Goal: Find specific page/section: Find specific page/section

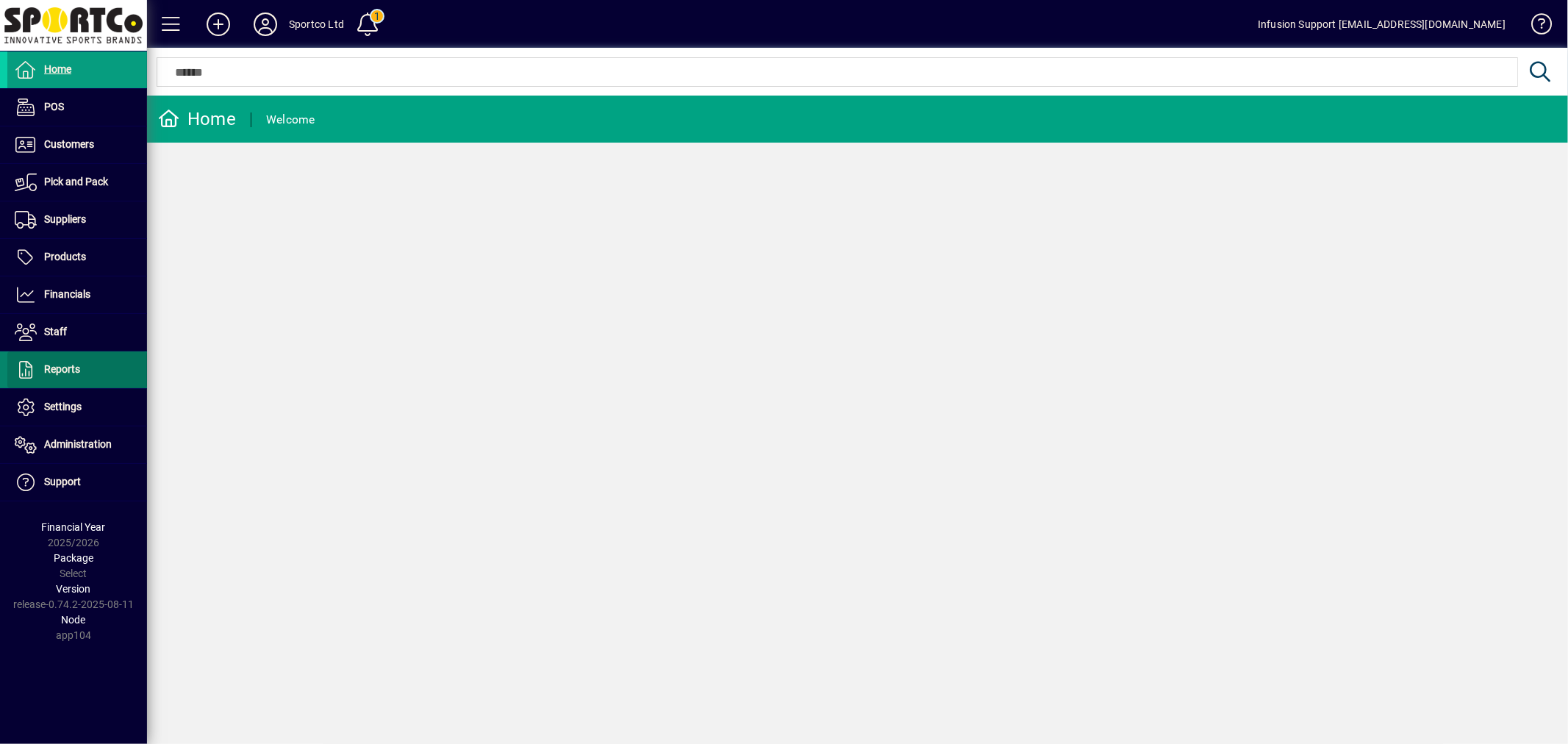
click at [94, 365] on span at bounding box center [77, 369] width 140 height 36
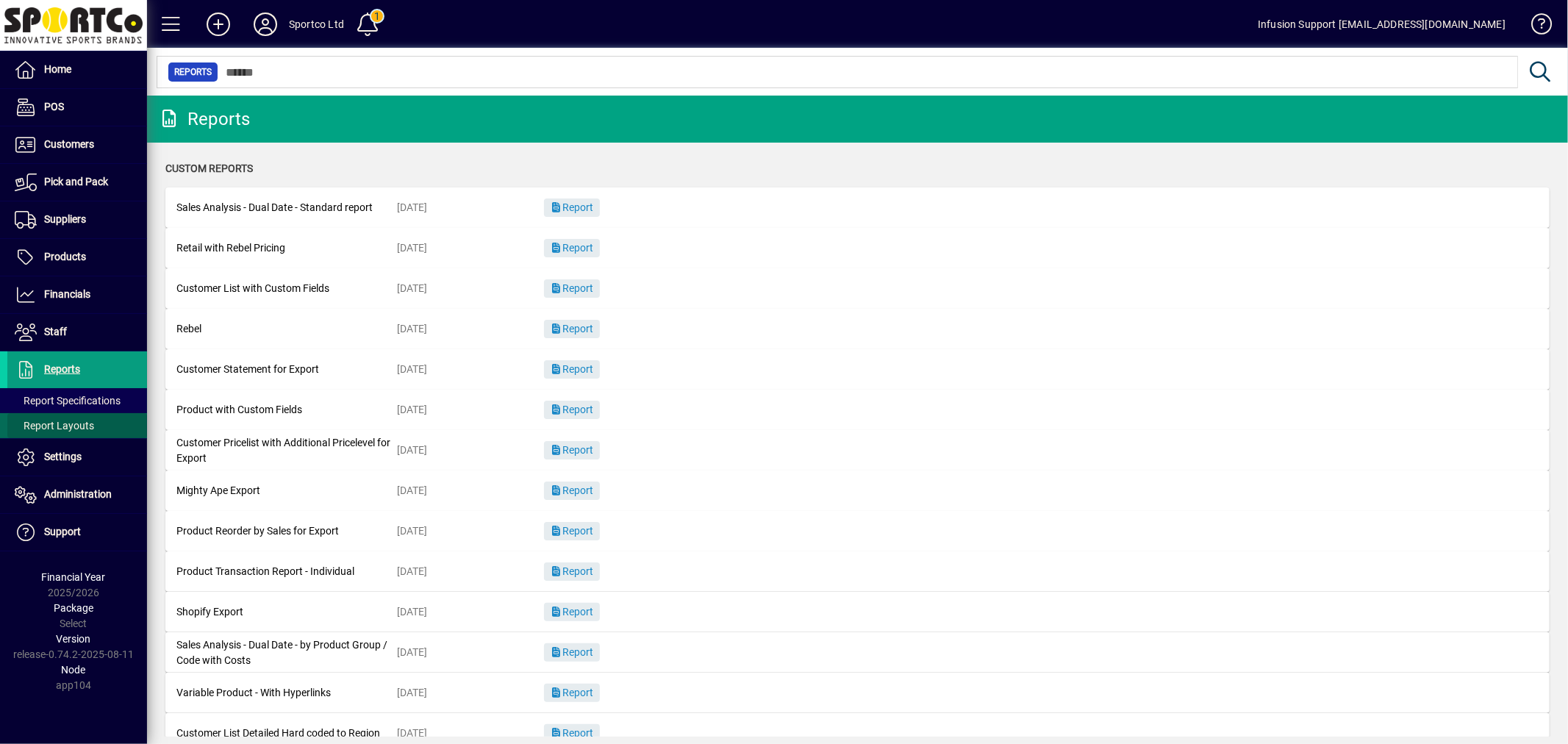
click at [81, 414] on span at bounding box center [77, 425] width 140 height 36
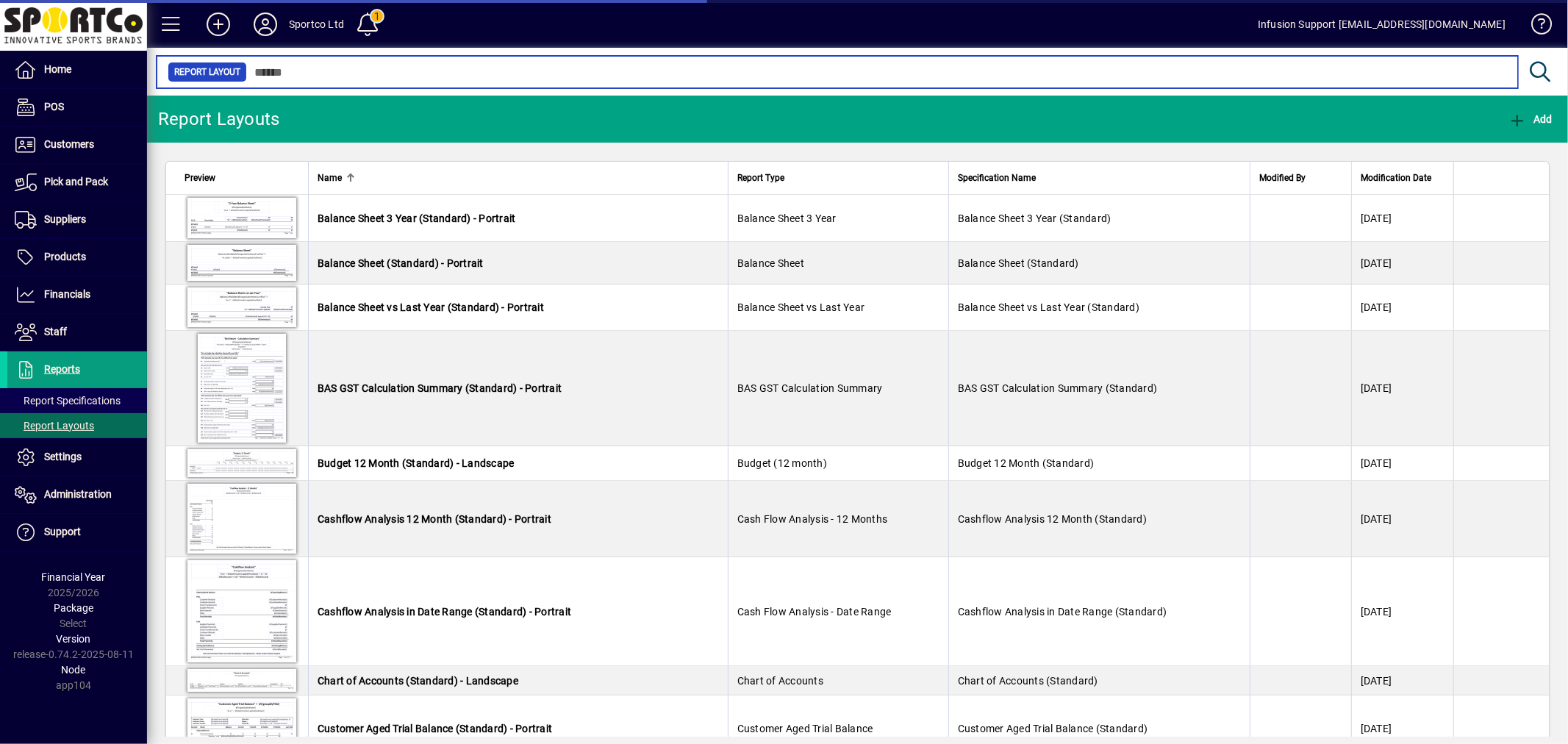
click at [376, 71] on input "text" at bounding box center [876, 72] width 1259 height 20
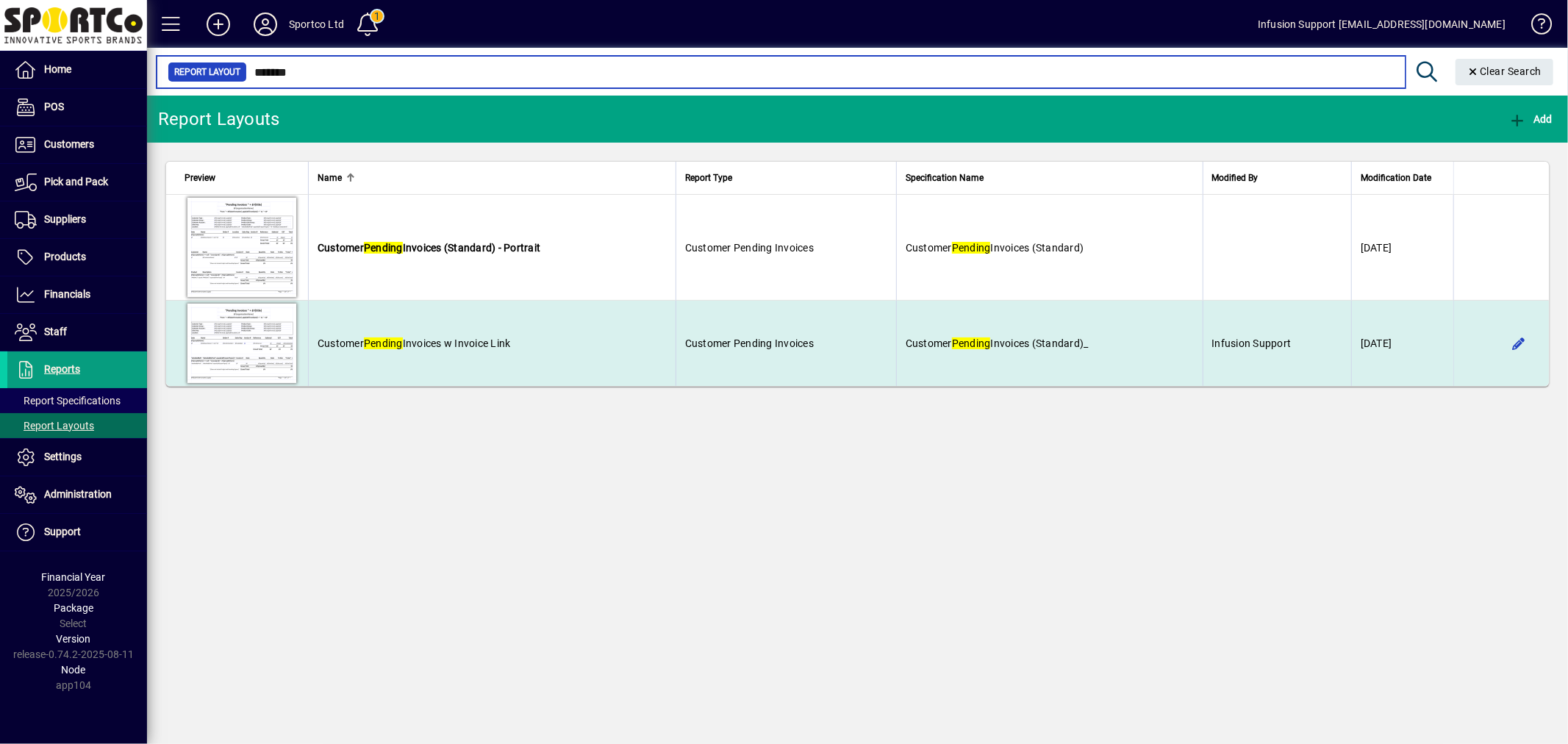
type input "*******"
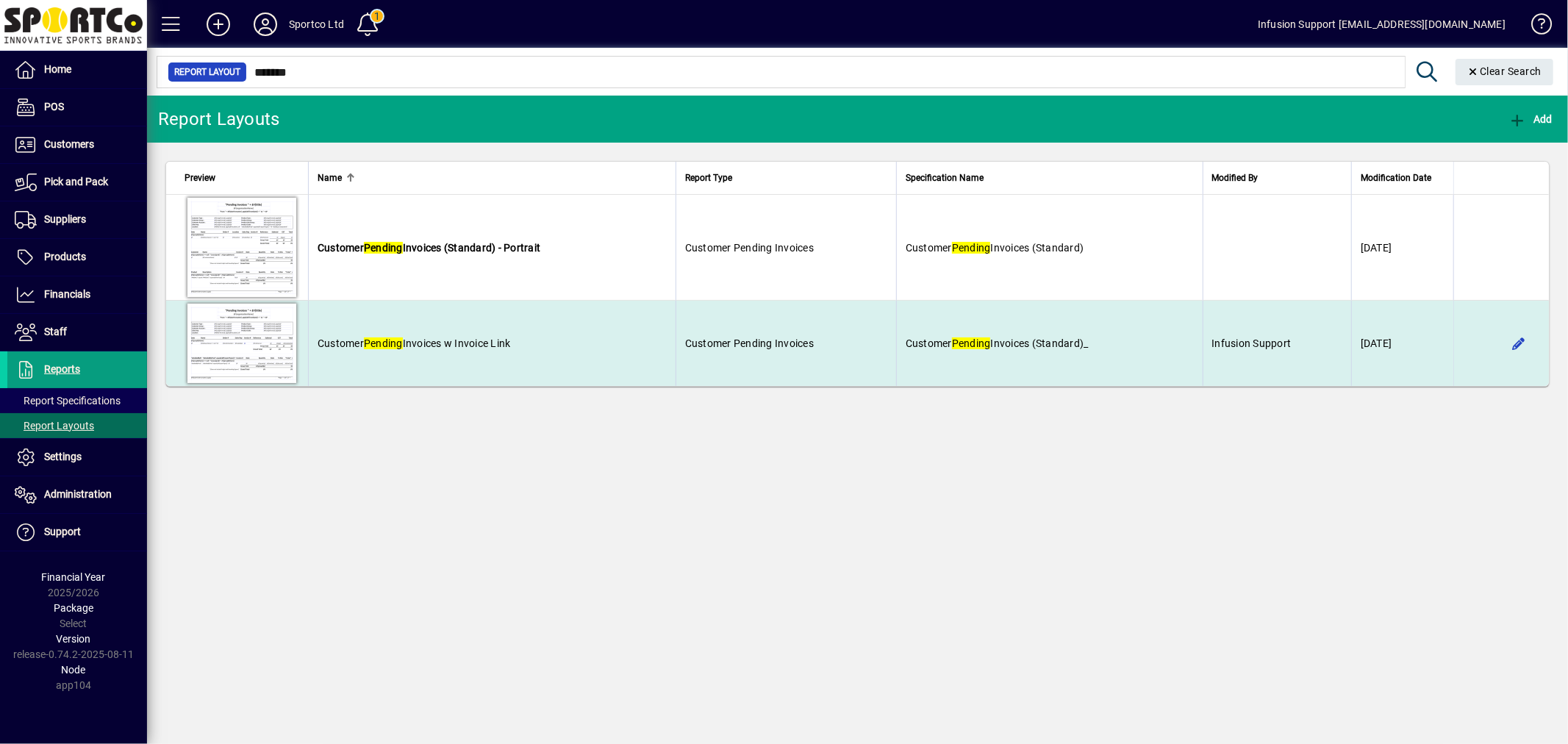
click at [521, 333] on td "Customer Pending Invoices w Invoice Link" at bounding box center [492, 343] width 367 height 85
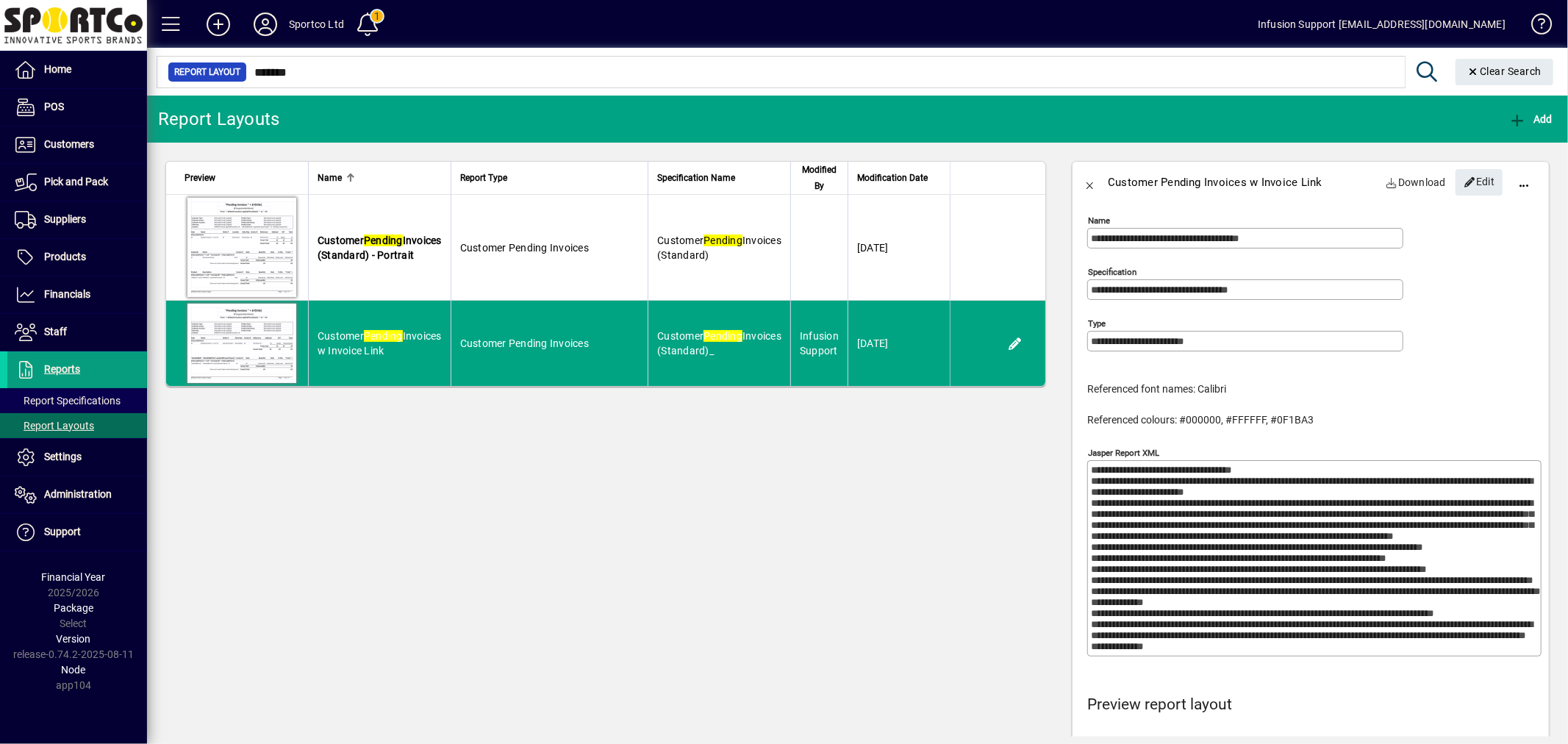
click at [1279, 538] on textarea "Jasper Report XML" at bounding box center [1316, 558] width 450 height 187
click at [268, 18] on icon at bounding box center [265, 24] width 29 height 23
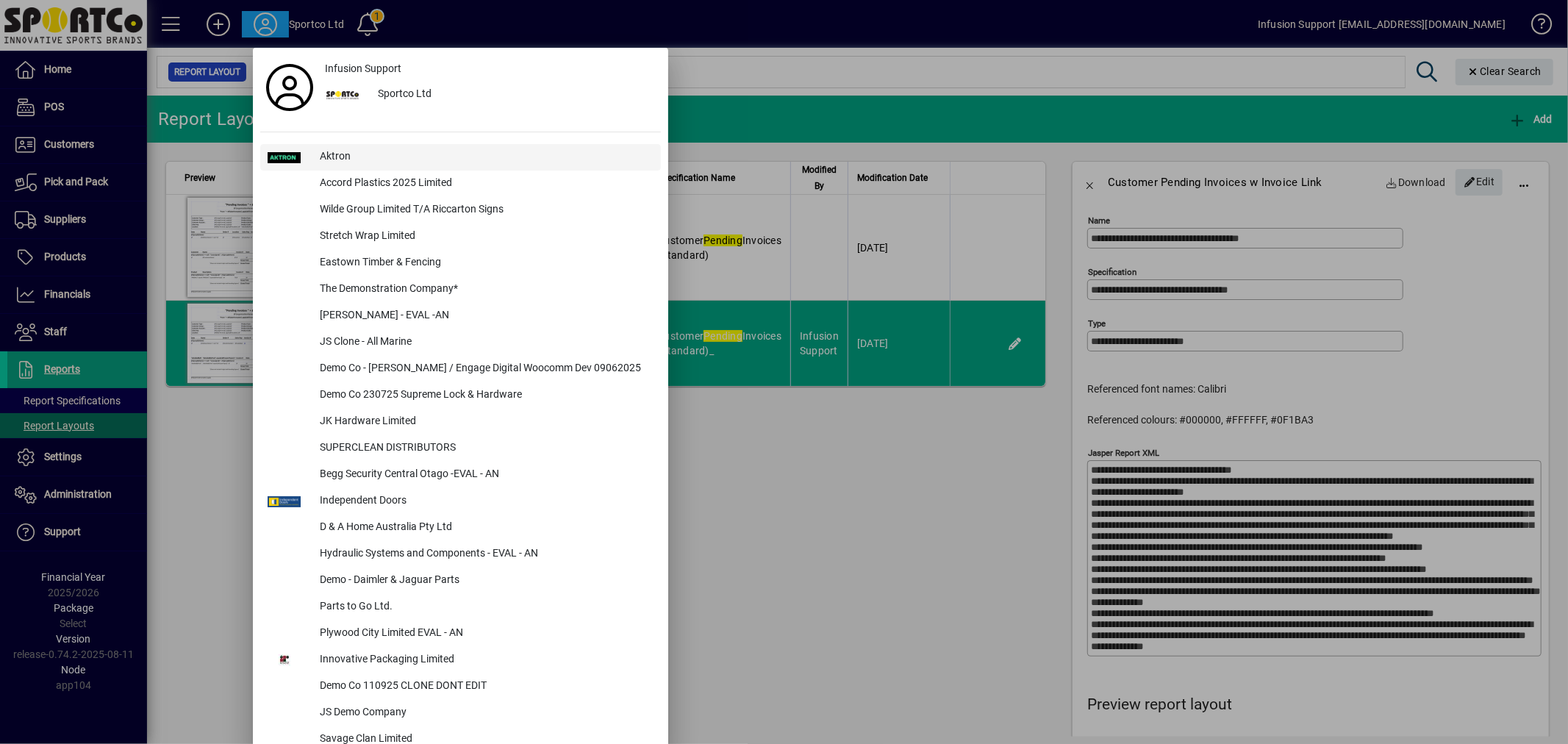
click at [355, 149] on div "Aktron" at bounding box center [484, 157] width 353 height 26
